Goal: Task Accomplishment & Management: Manage account settings

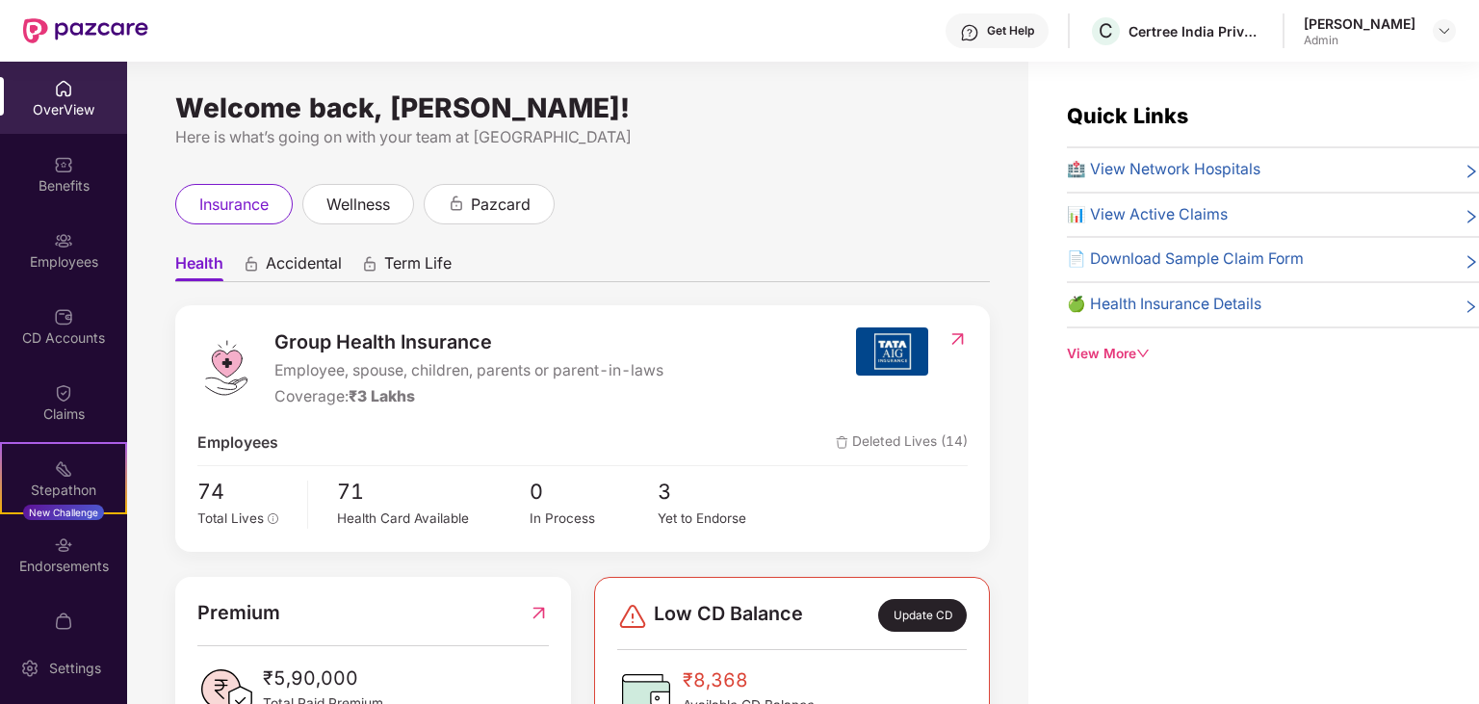
scroll to position [485, 0]
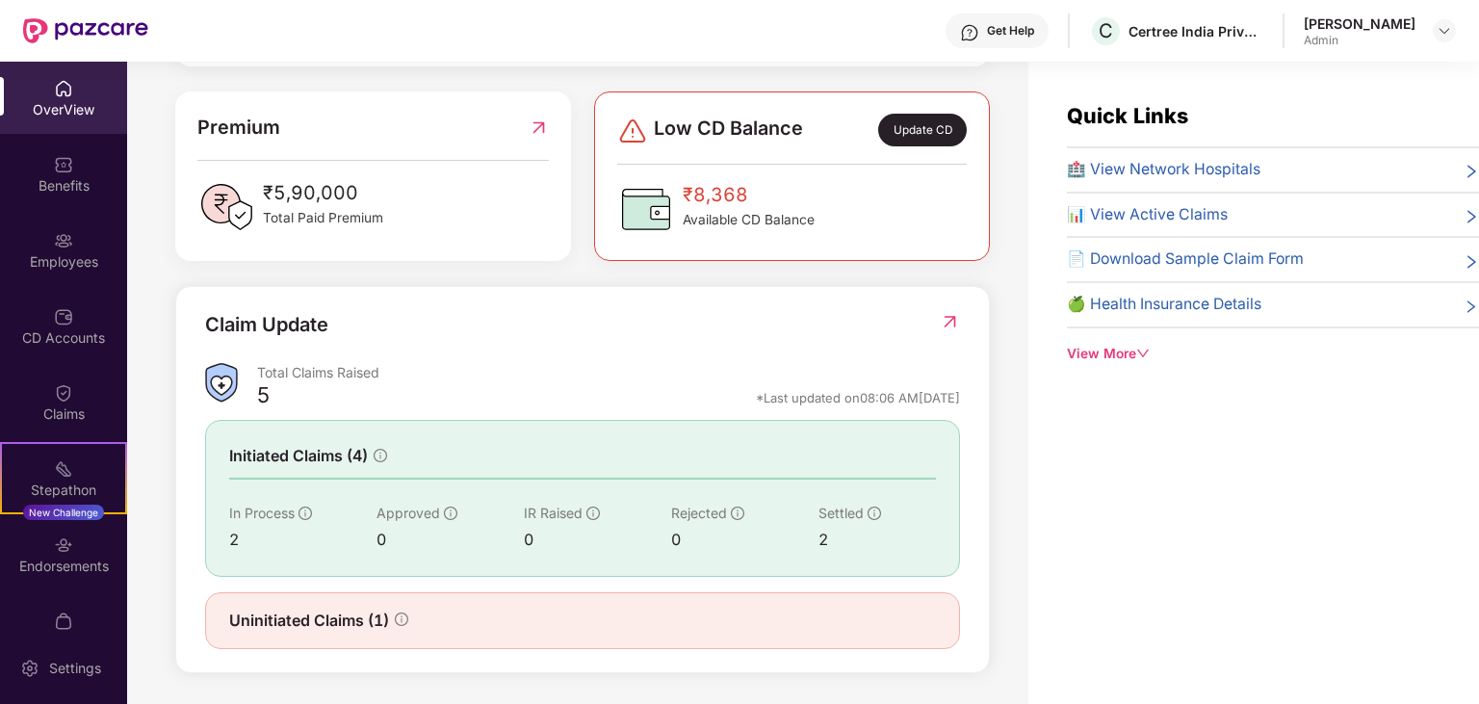
click at [70, 95] on img at bounding box center [63, 88] width 19 height 19
click at [67, 170] on img at bounding box center [63, 164] width 19 height 19
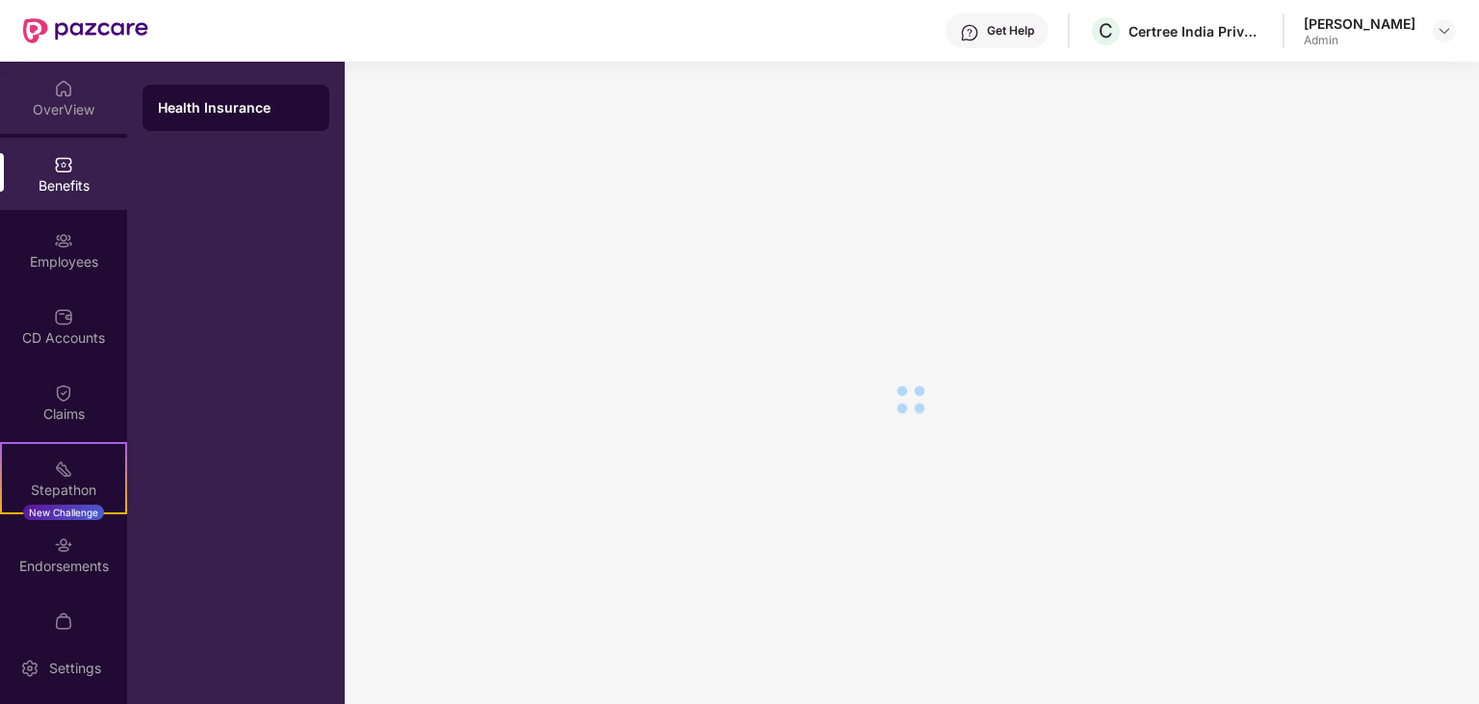
click at [75, 102] on div "OverView" at bounding box center [63, 109] width 127 height 19
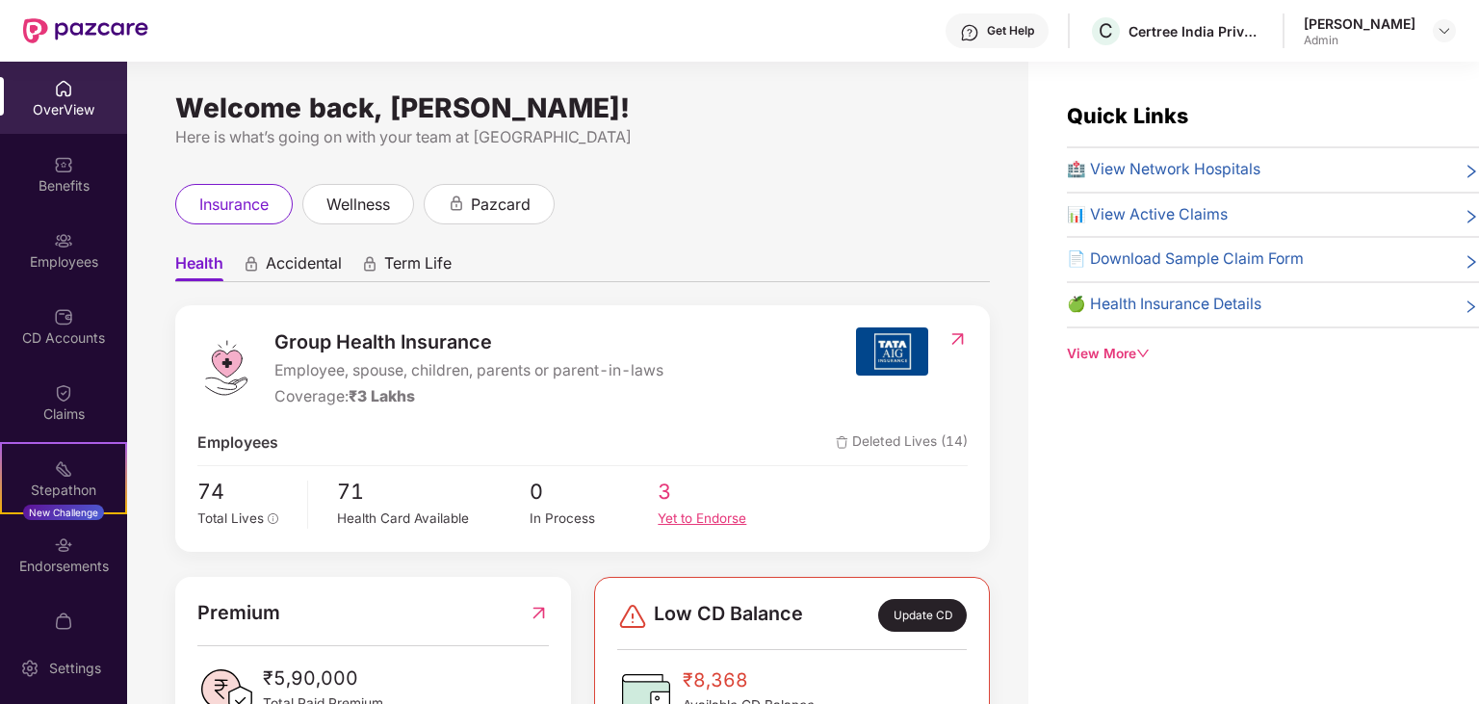
click at [703, 517] on div "Yet to Endorse" at bounding box center [722, 519] width 128 height 20
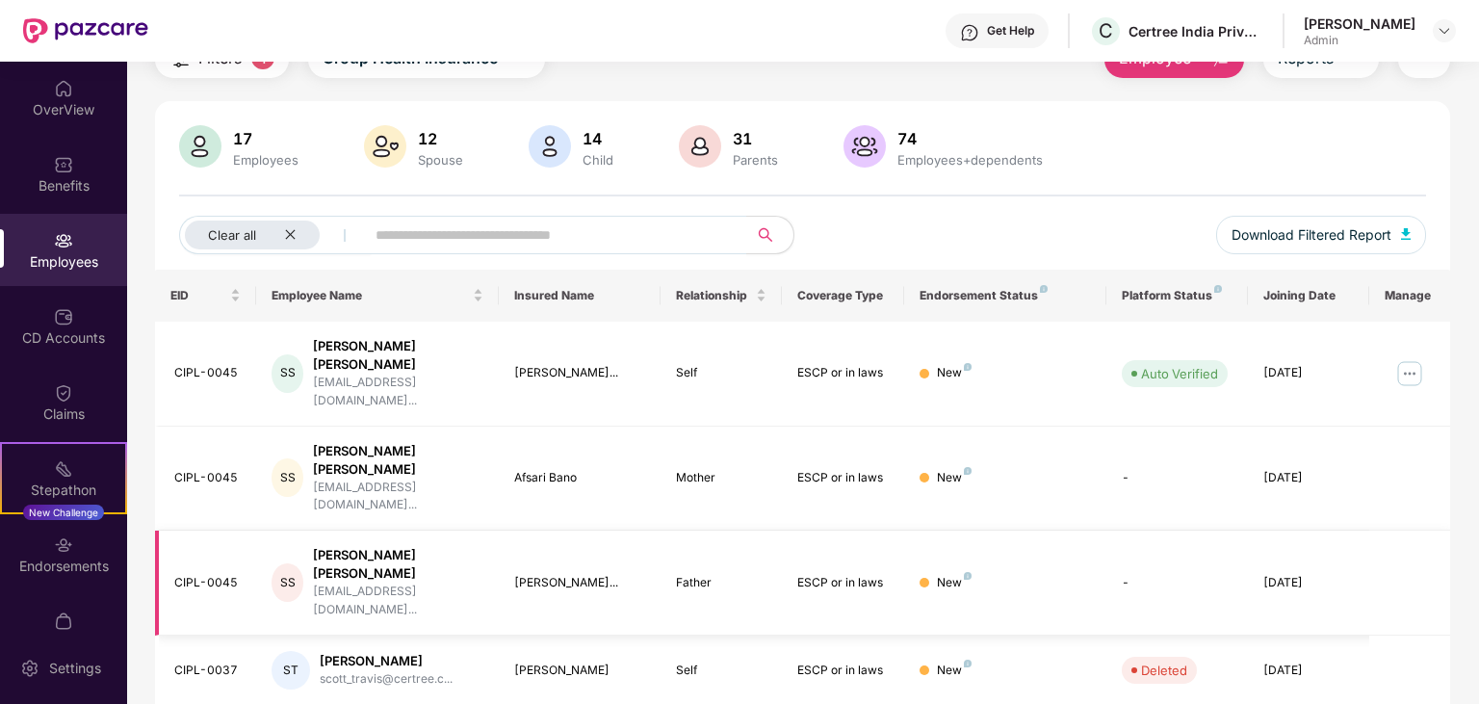
scroll to position [126, 0]
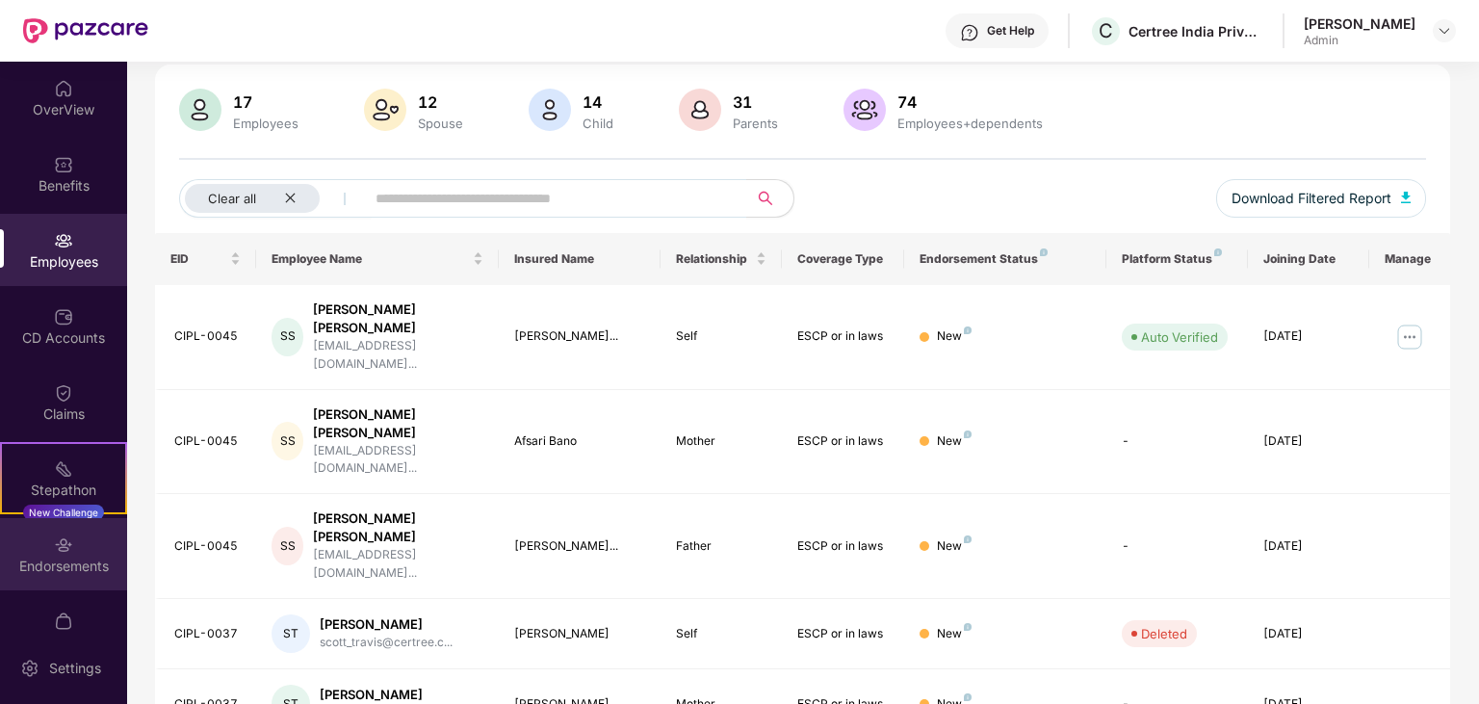
click at [58, 565] on div "Endorsements" at bounding box center [63, 566] width 127 height 19
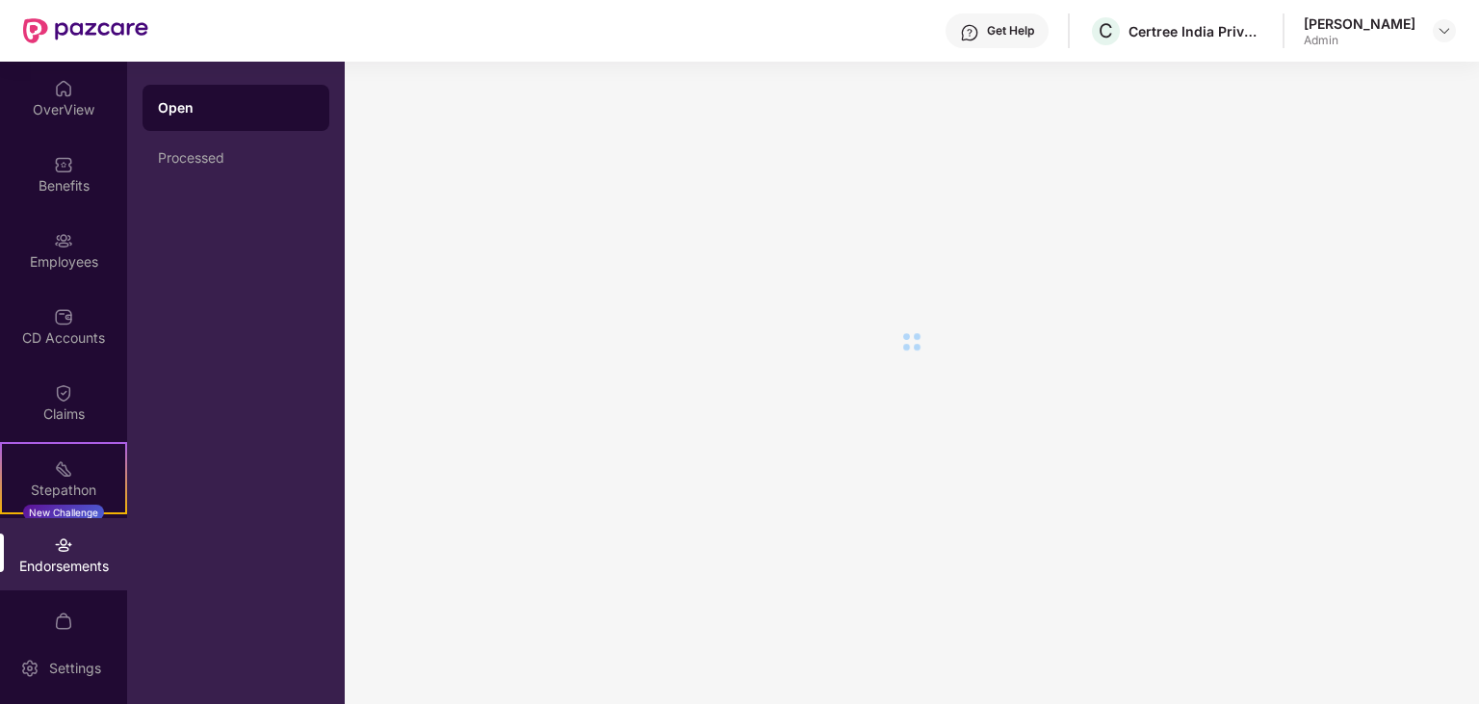
scroll to position [0, 0]
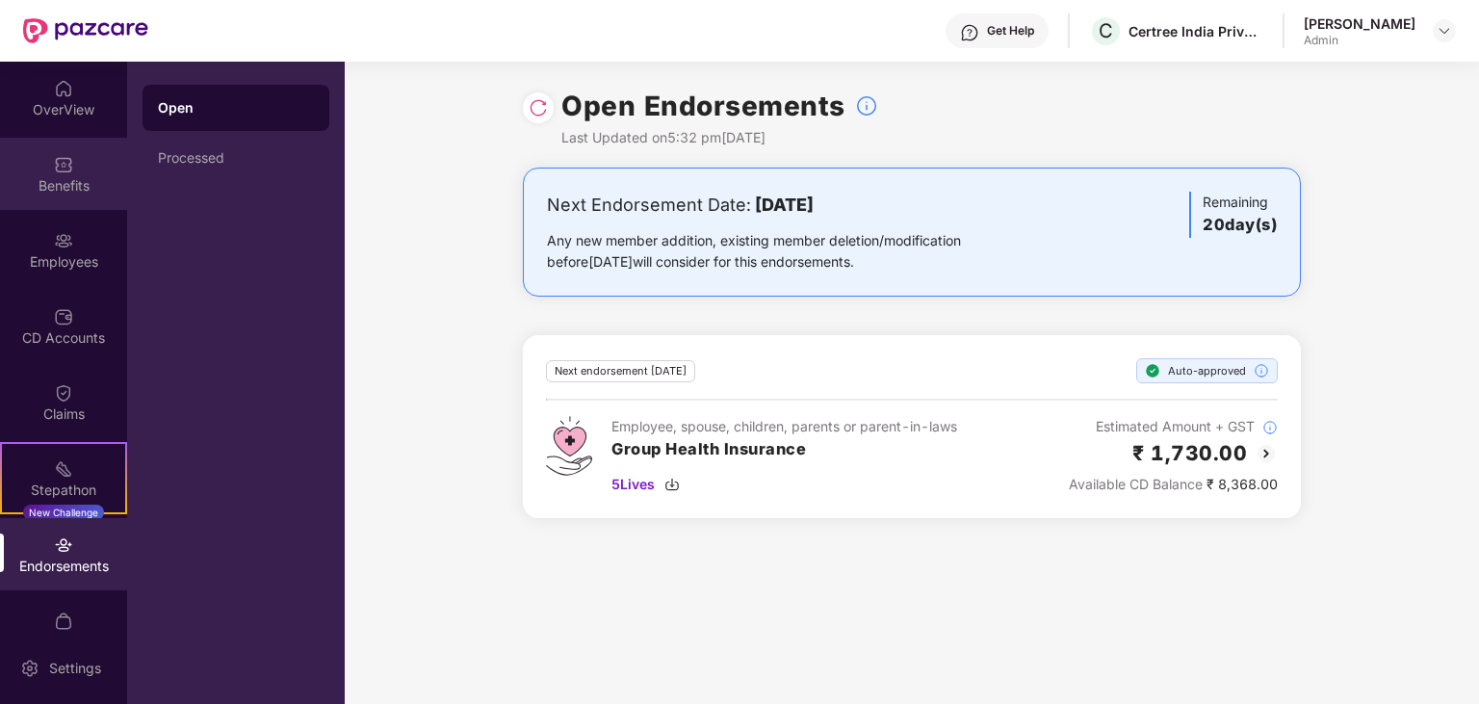
click at [56, 173] on img at bounding box center [63, 164] width 19 height 19
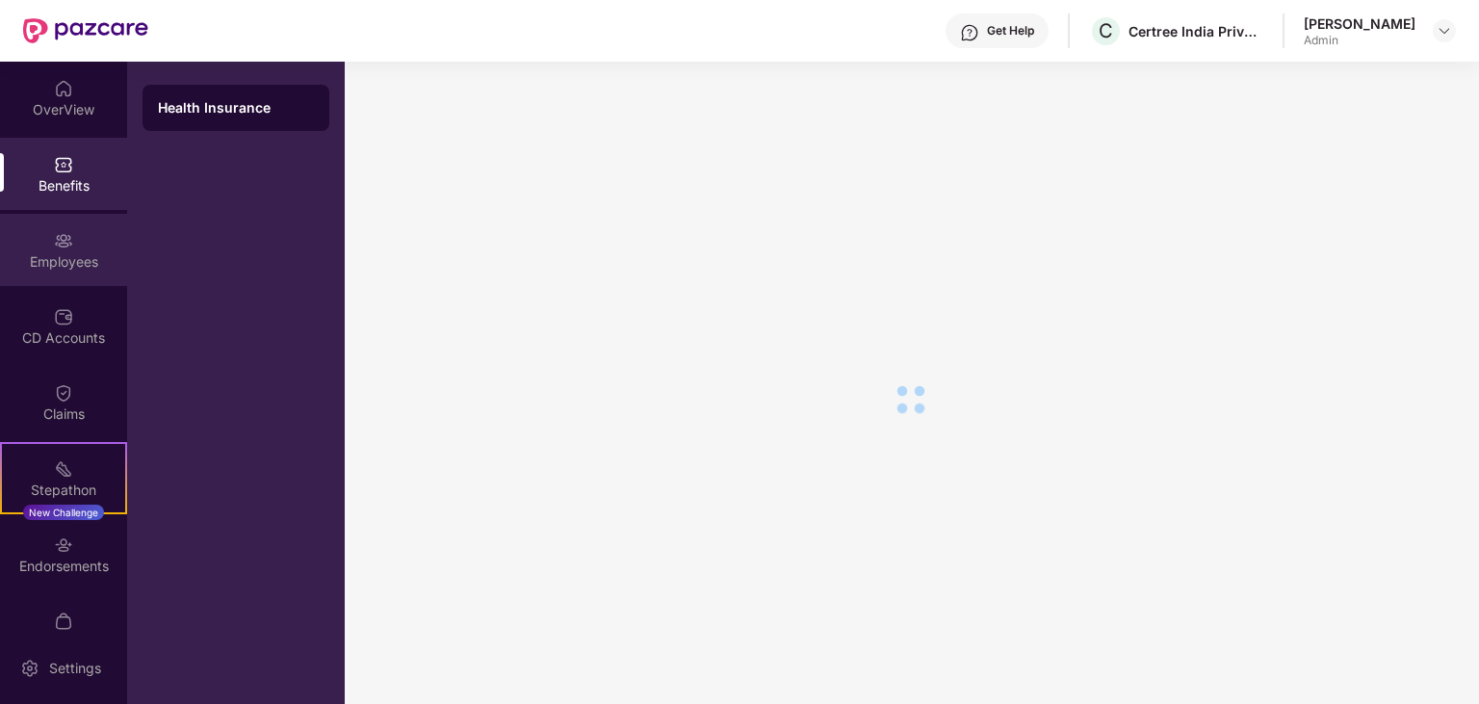
click at [52, 239] on div "Employees" at bounding box center [63, 250] width 127 height 72
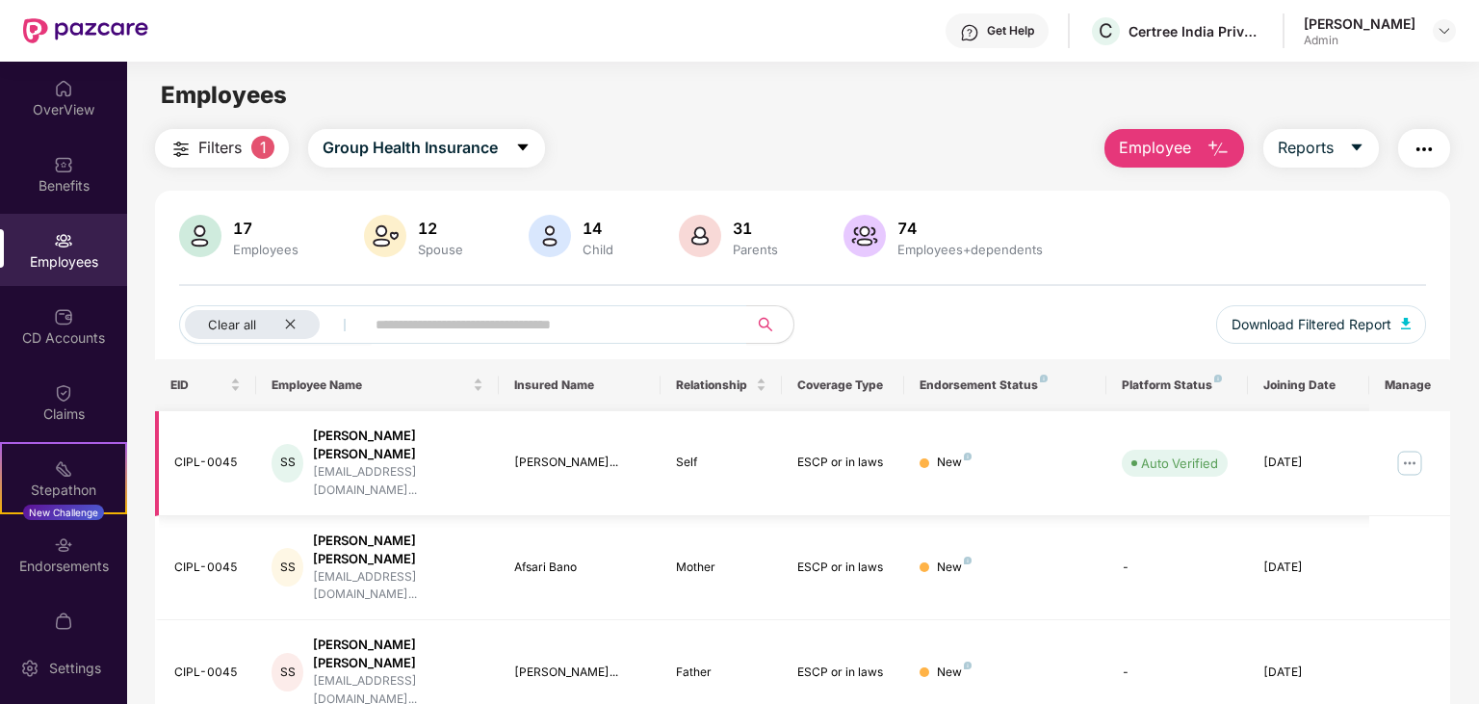
click at [1394, 449] on td at bounding box center [1410, 463] width 81 height 105
click at [1409, 448] on img at bounding box center [1410, 463] width 31 height 31
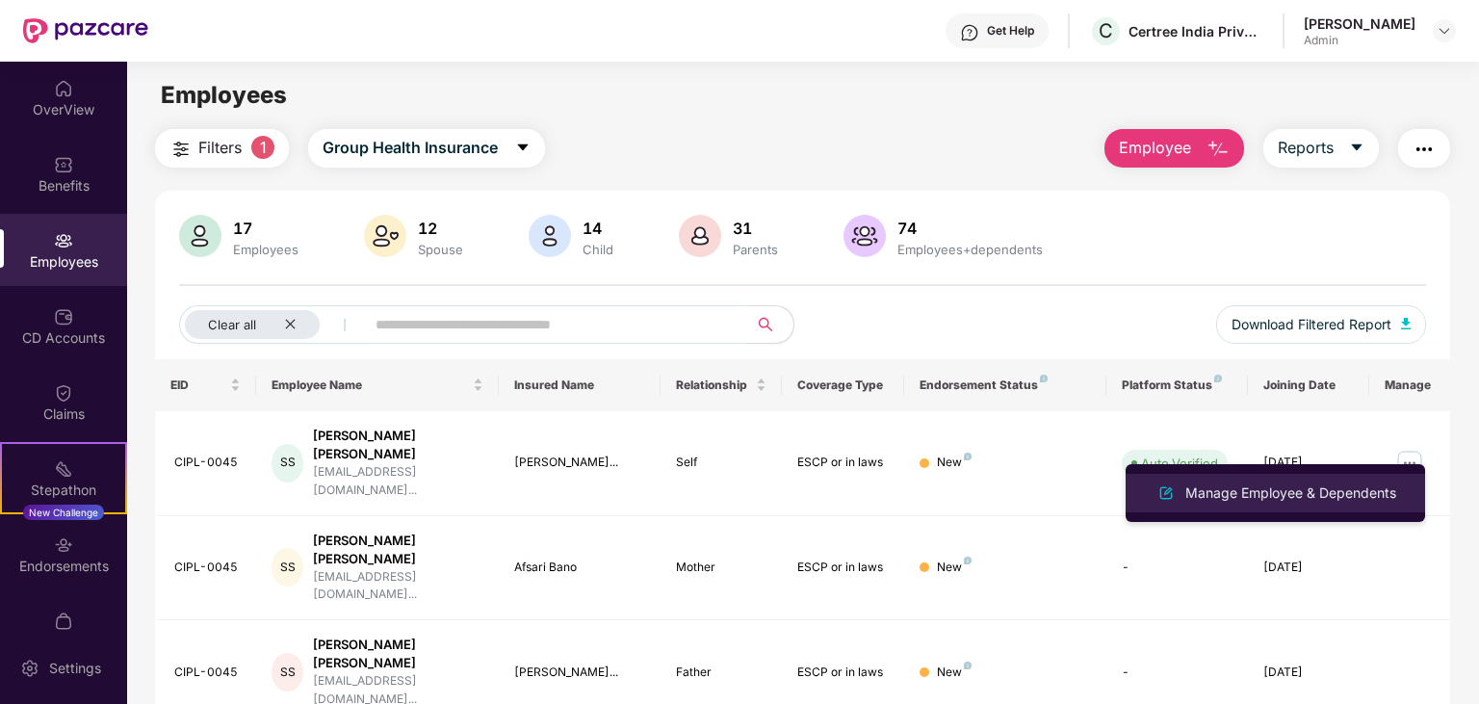
click at [1346, 493] on div "Manage Employee & Dependents" at bounding box center [1291, 493] width 219 height 21
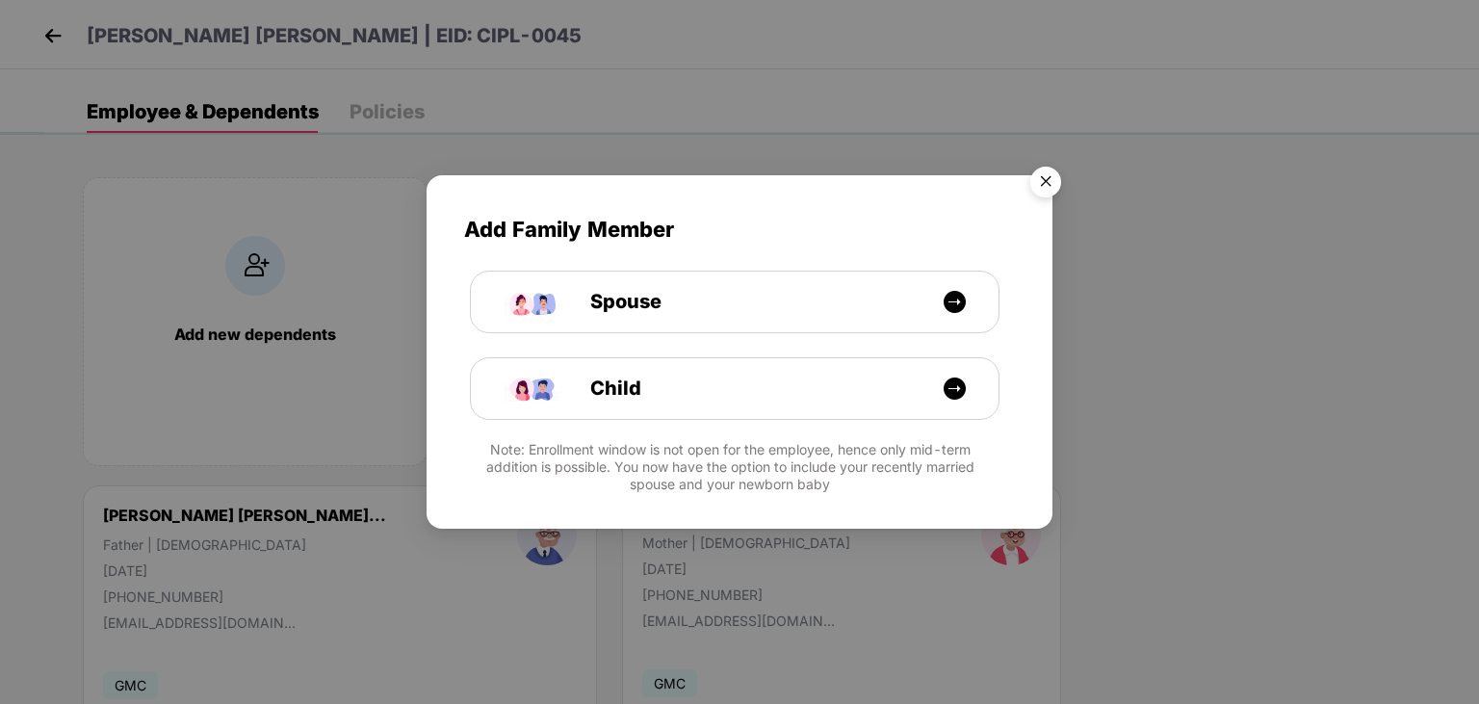
click at [1047, 182] on img "Close" at bounding box center [1046, 185] width 54 height 54
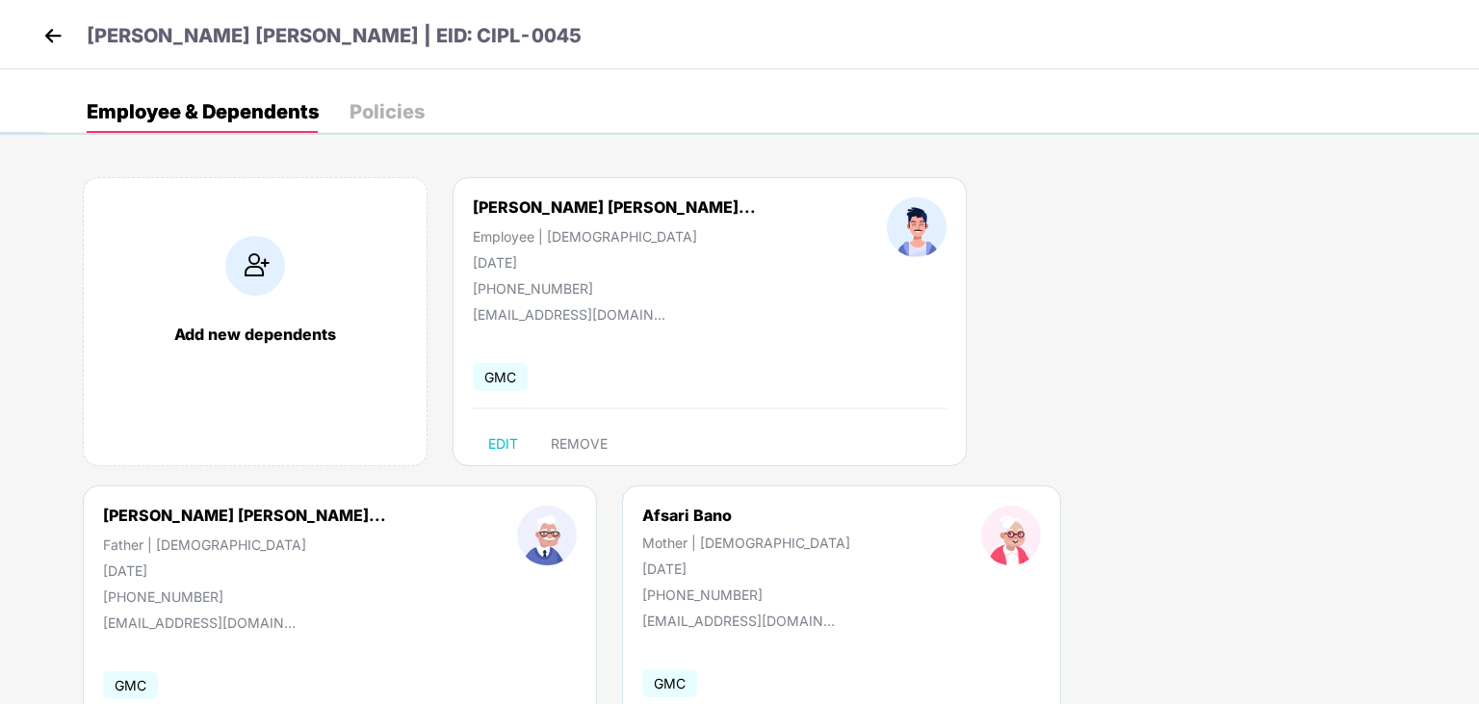
scroll to position [118, 0]
